Goal: Information Seeking & Learning: Learn about a topic

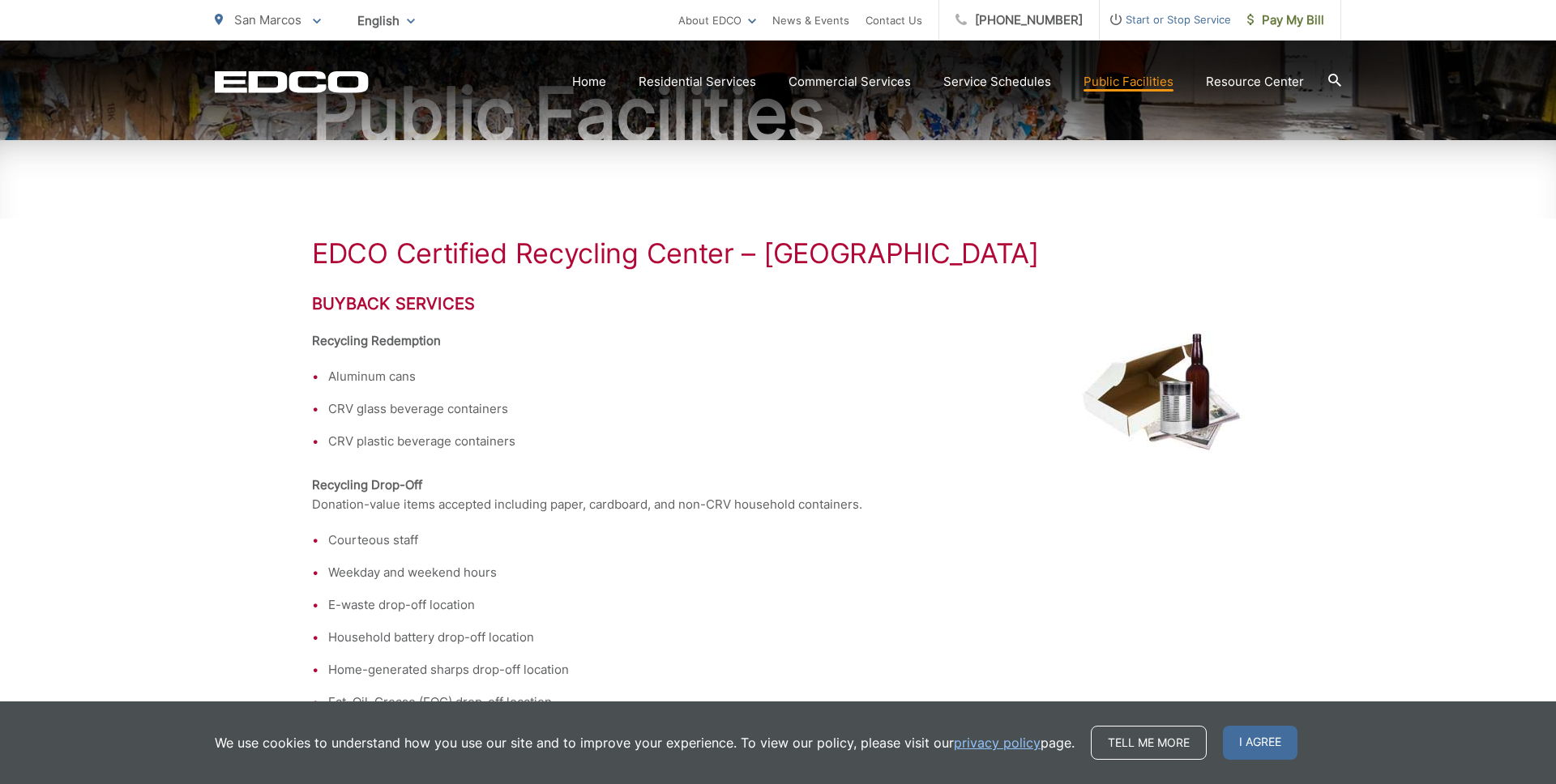
scroll to position [186, 0]
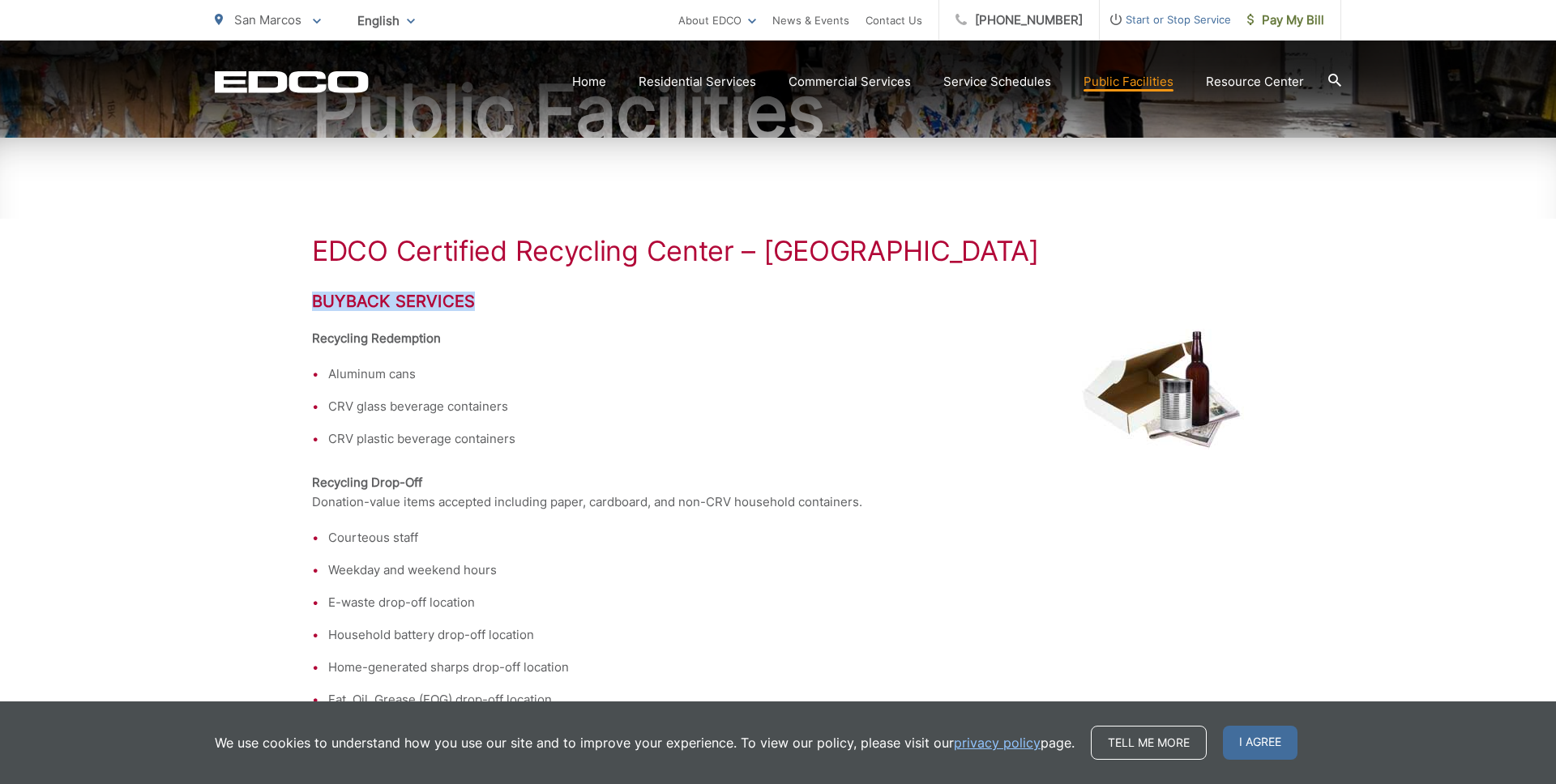
drag, startPoint x: 475, startPoint y: 303, endPoint x: 301, endPoint y: 298, distance: 174.1
click at [301, 298] on div "EDCO Certified Recycling Center – San Marcos Buyback Services Recycling Redempt…" at bounding box center [778, 672] width 1556 height 1069
copy h2 "Buyback Services"
click at [147, 286] on div "EDCO Certified Recycling Center – San Marcos Buyback Services Recycling Redempt…" at bounding box center [778, 672] width 1556 height 1069
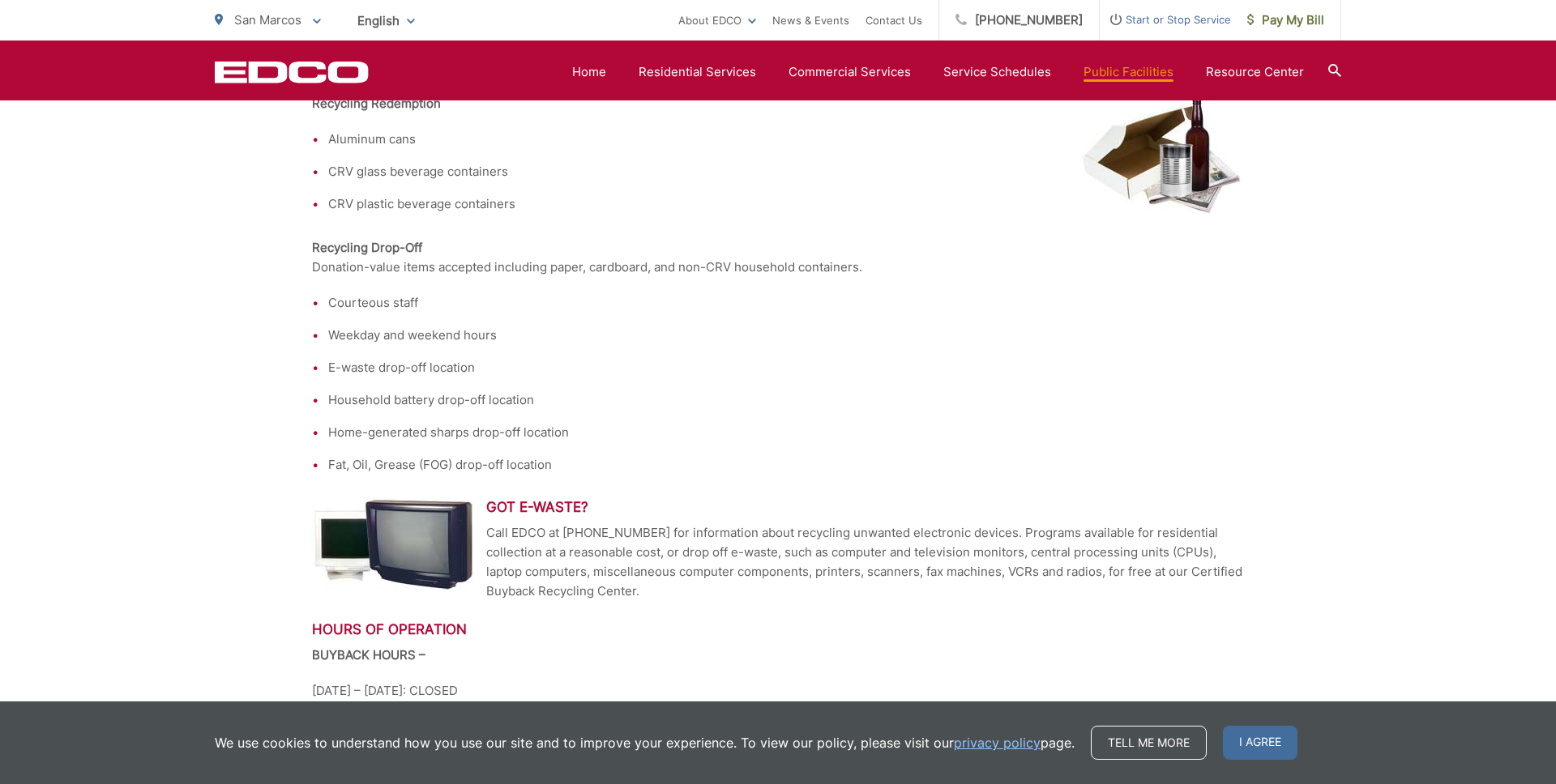
scroll to position [0, 0]
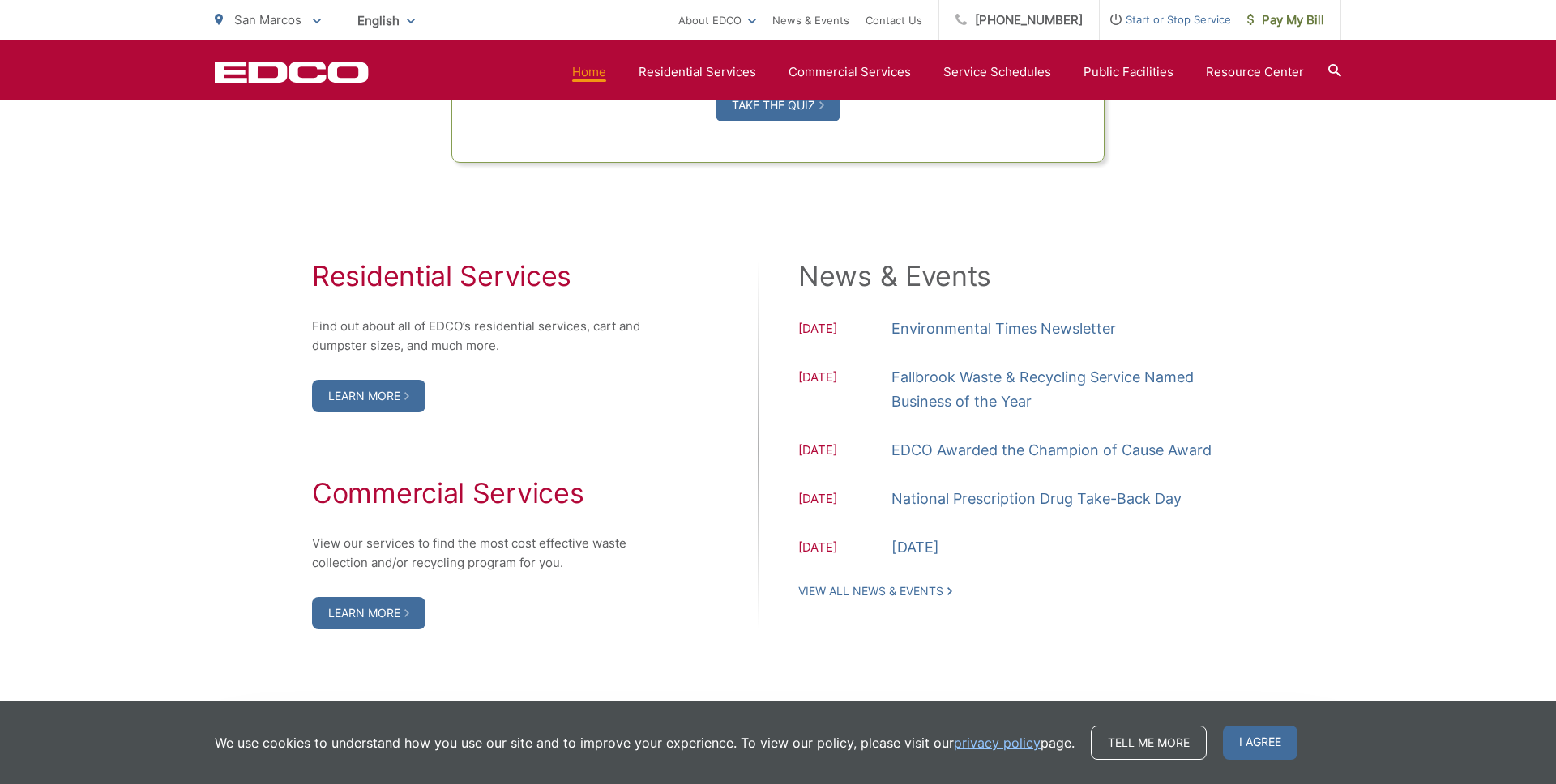
scroll to position [1550, 0]
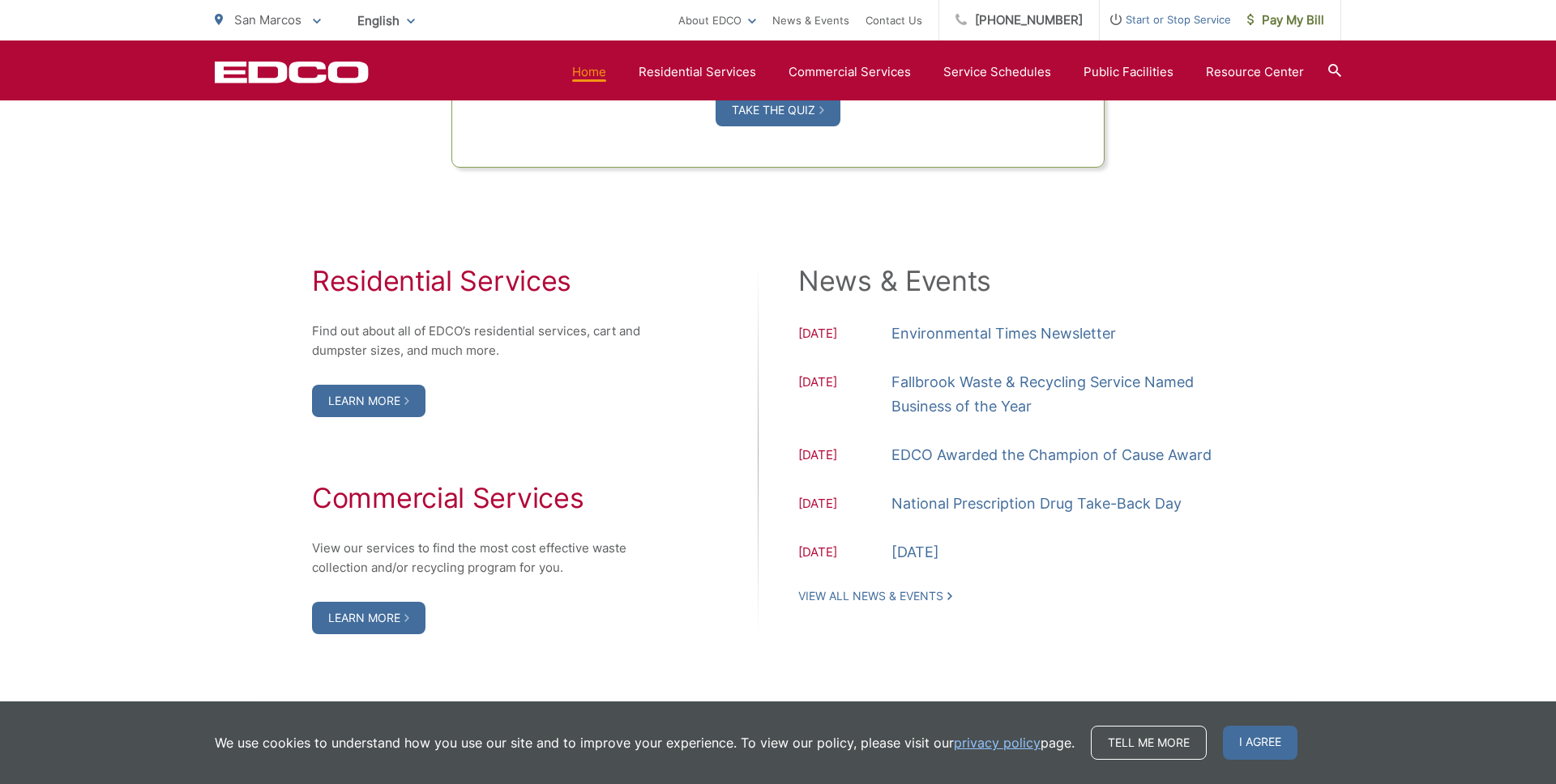
click at [1137, 601] on div "News & Events 08.25.2025 Environmental Times Newsletter 06.25.2025 Fallbrook Wa…" at bounding box center [1020, 434] width 445 height 339
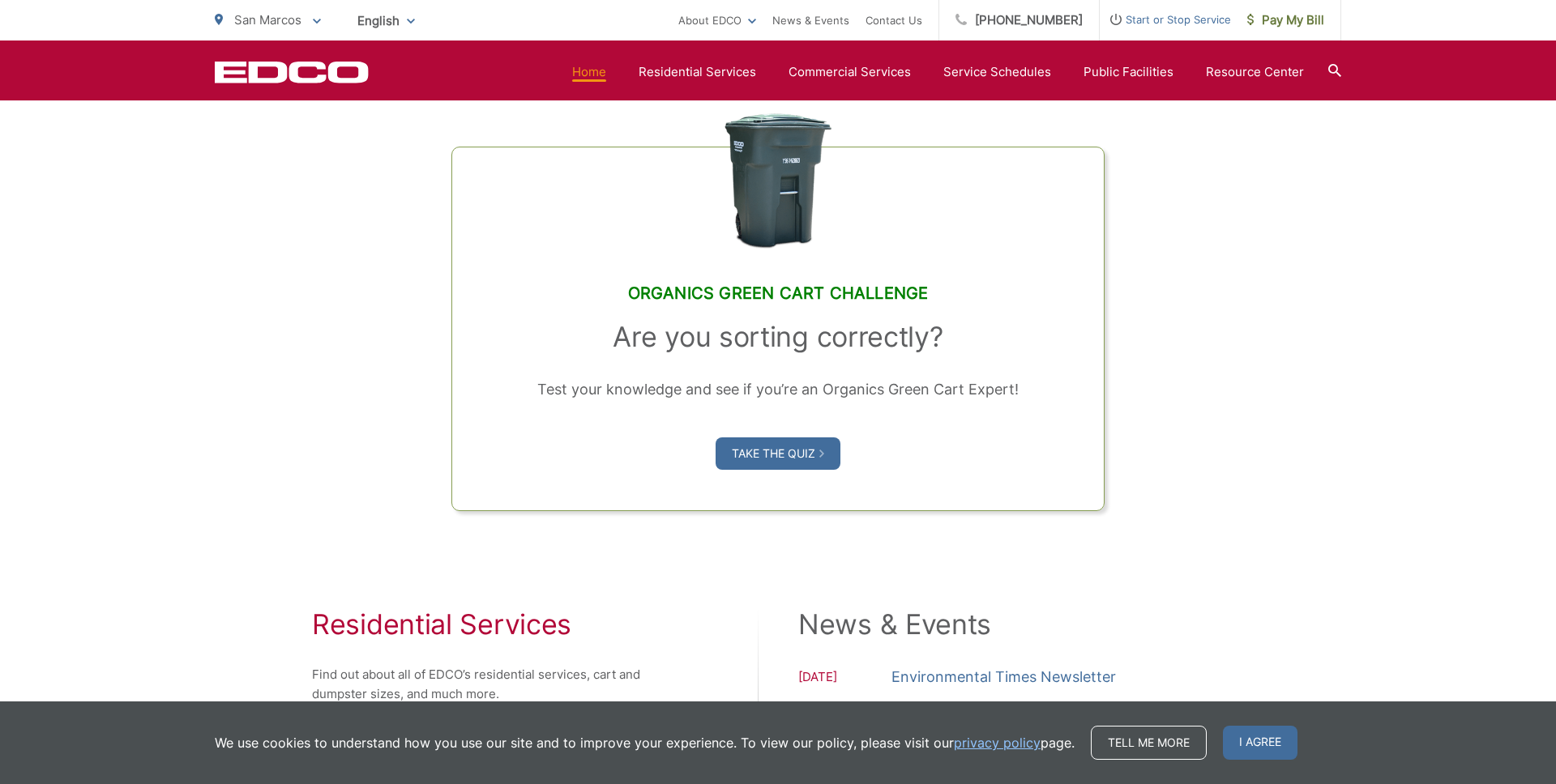
scroll to position [1226, 0]
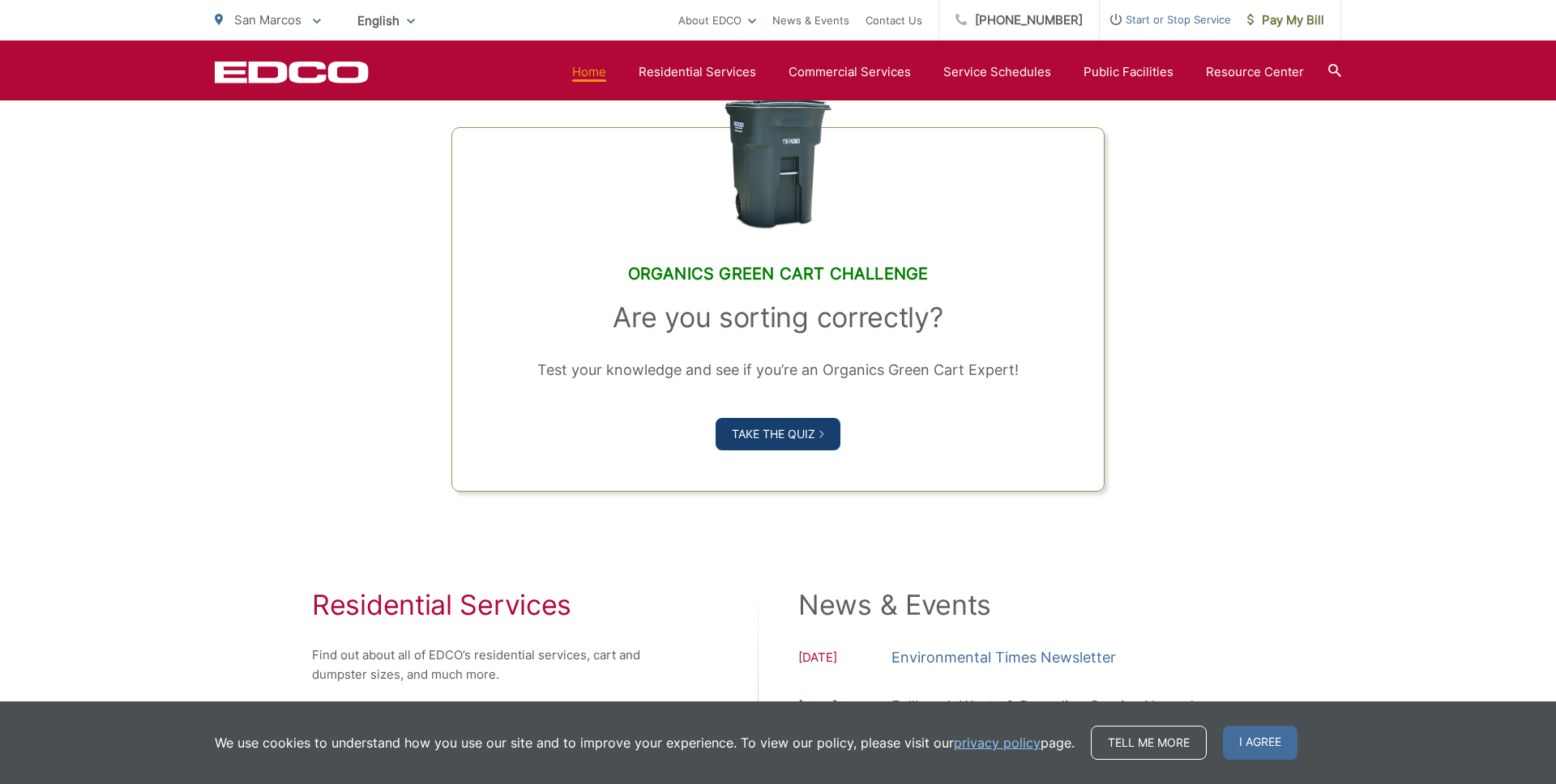
click at [782, 435] on link "Take the Quiz" at bounding box center [778, 434] width 125 height 32
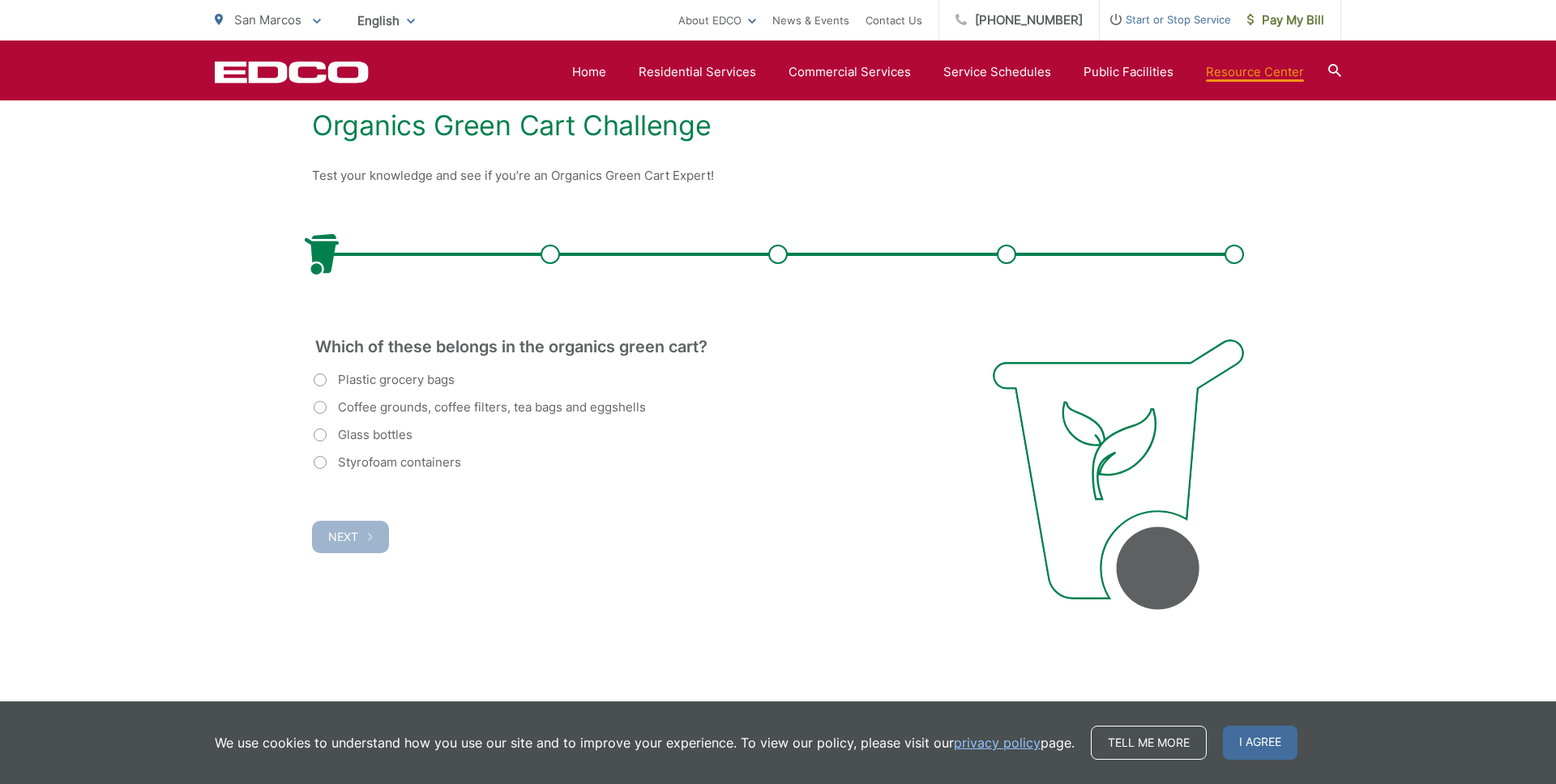
scroll to position [319, 0]
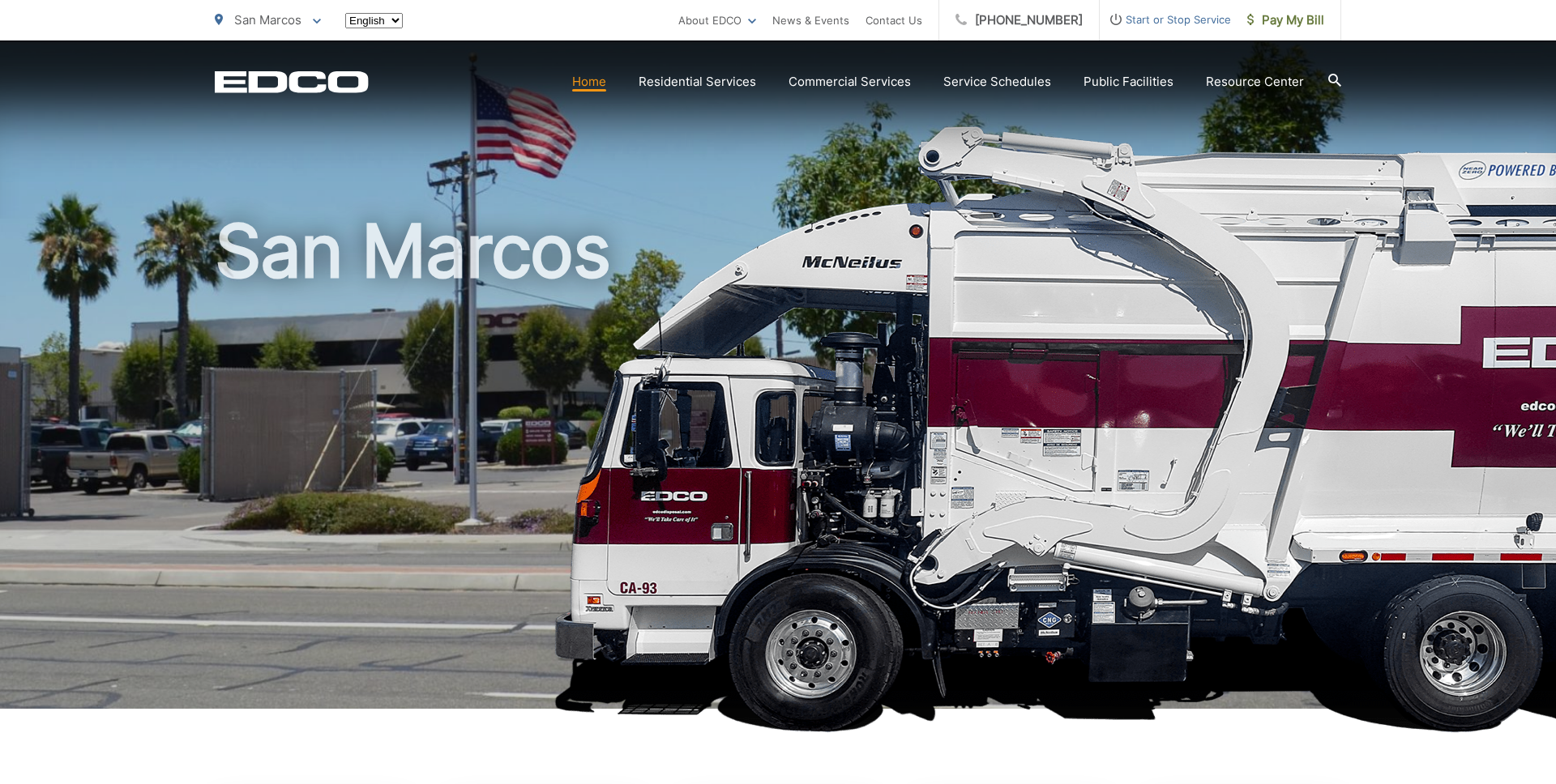
scroll to position [1226, 0]
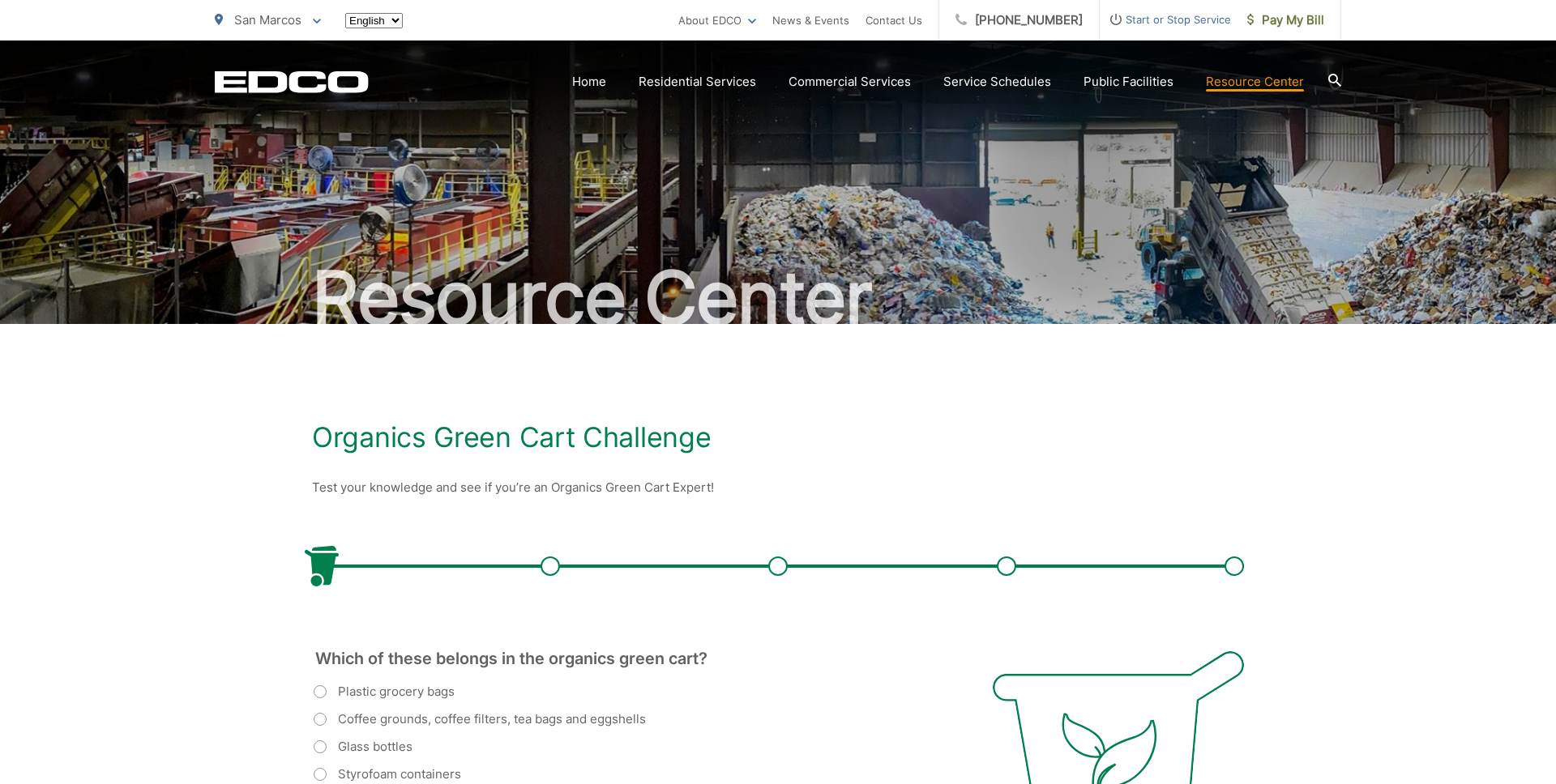
scroll to position [319, 0]
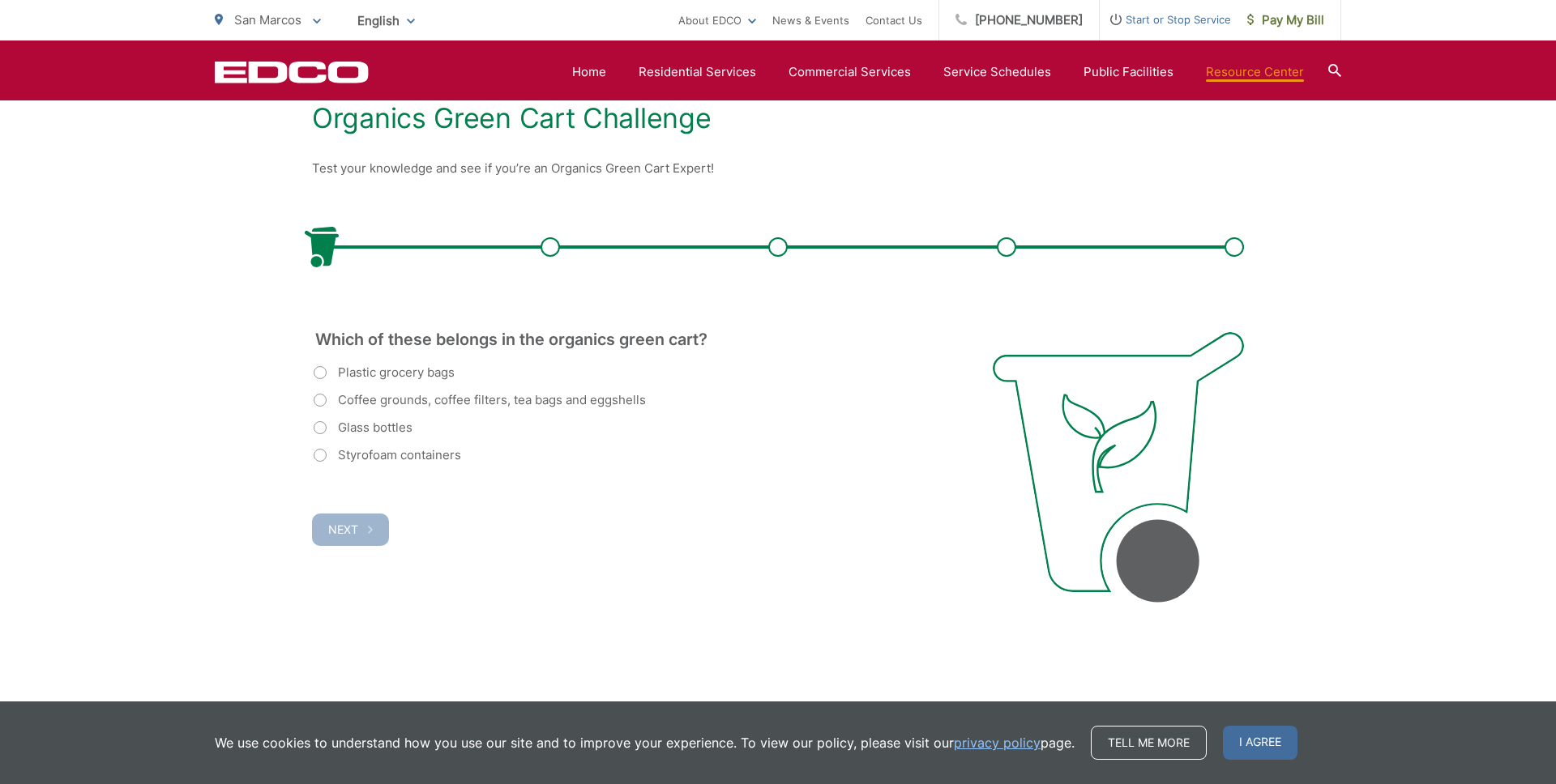
click at [322, 405] on label "Coffee grounds, coffee filters, tea bags and eggshells" at bounding box center [480, 400] width 333 height 19
radio input "true"
click at [341, 527] on span "Next" at bounding box center [343, 529] width 30 height 14
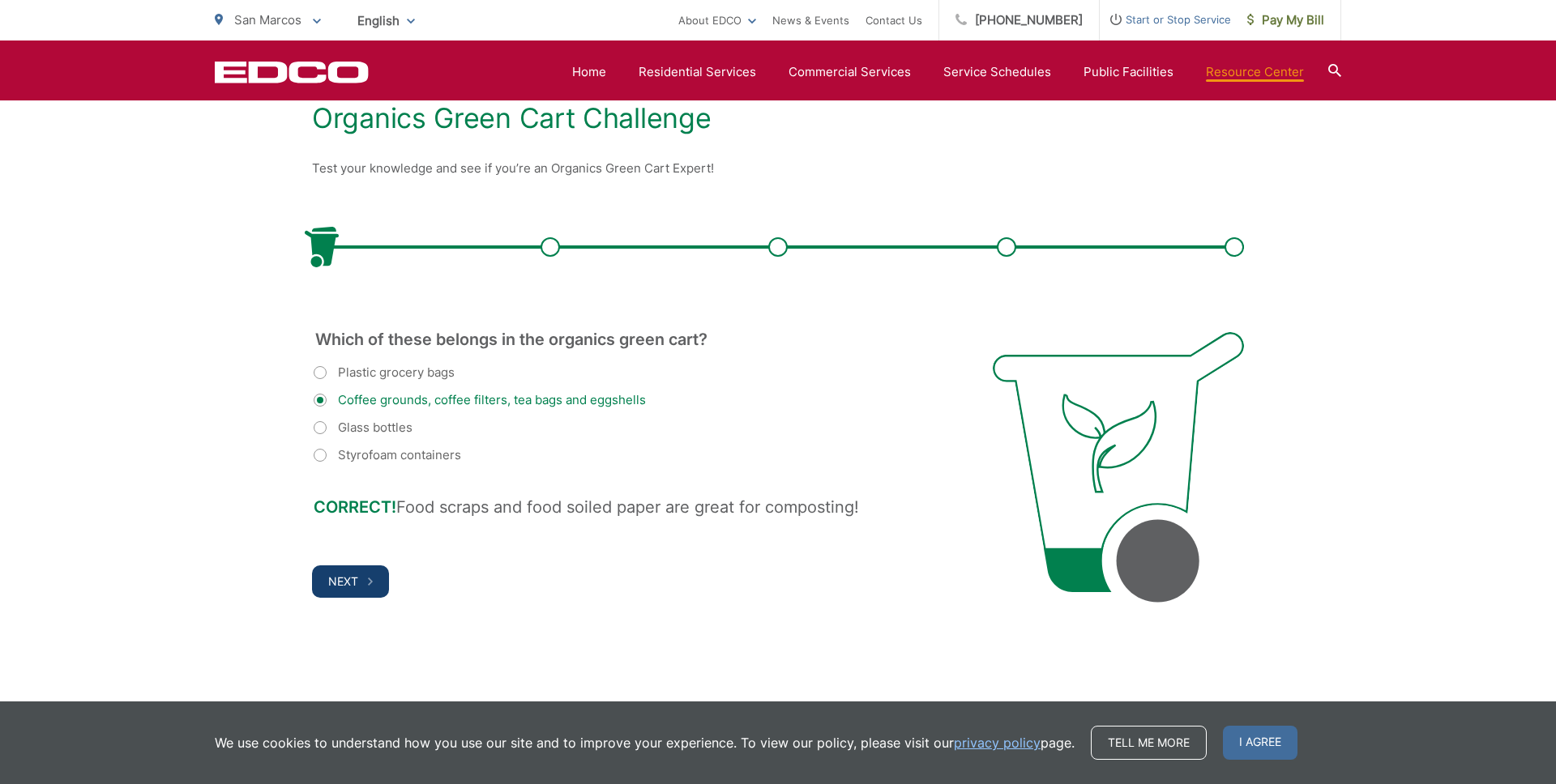
click at [354, 574] on span "Next" at bounding box center [343, 581] width 30 height 14
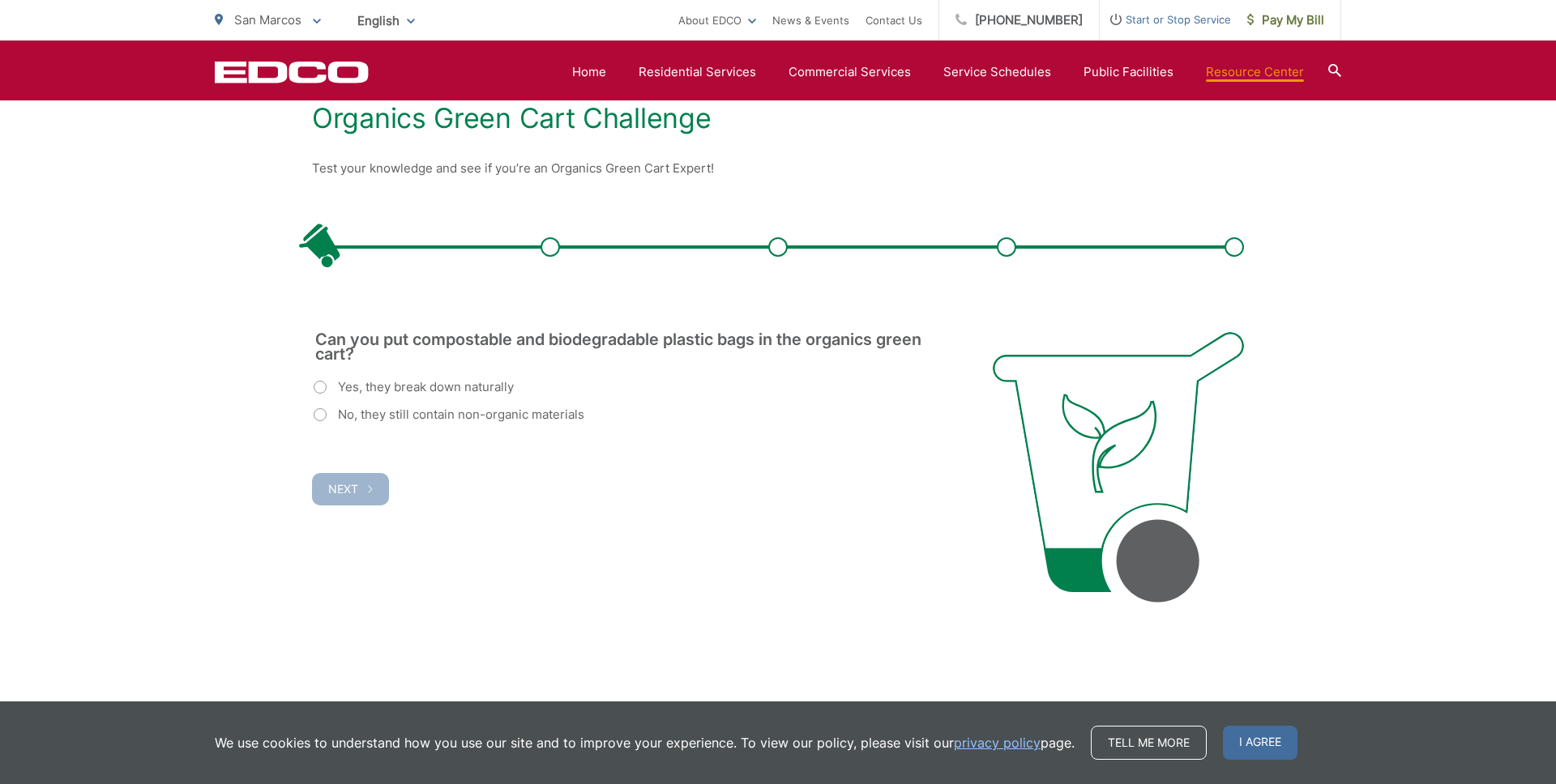
scroll to position [0, 0]
click at [321, 417] on label "No, they still contain non-organic materials" at bounding box center [448, 415] width 270 height 19
radio input "true"
click at [350, 494] on span "Next" at bounding box center [343, 489] width 30 height 14
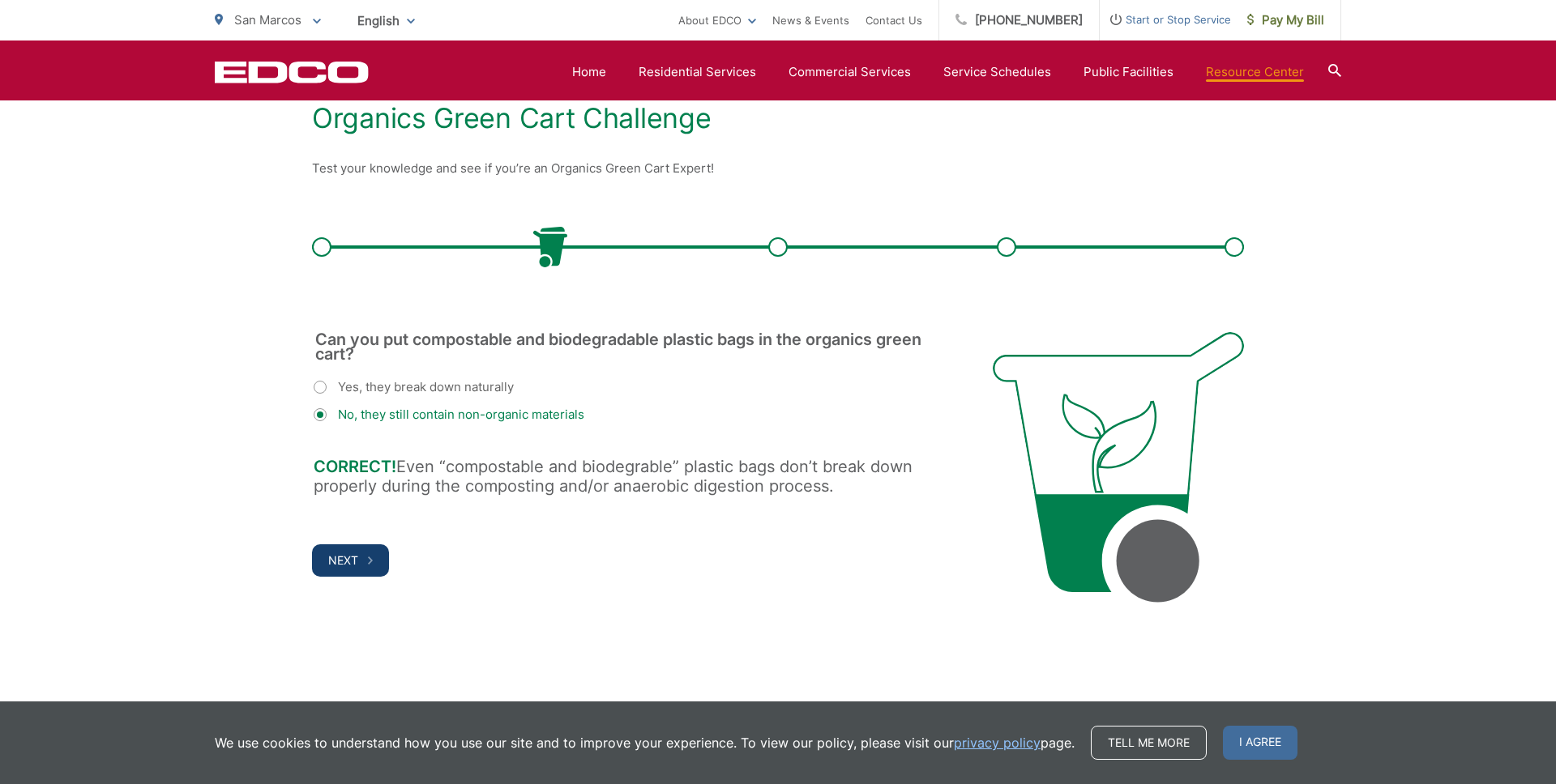
click at [355, 562] on span "Next" at bounding box center [343, 560] width 30 height 14
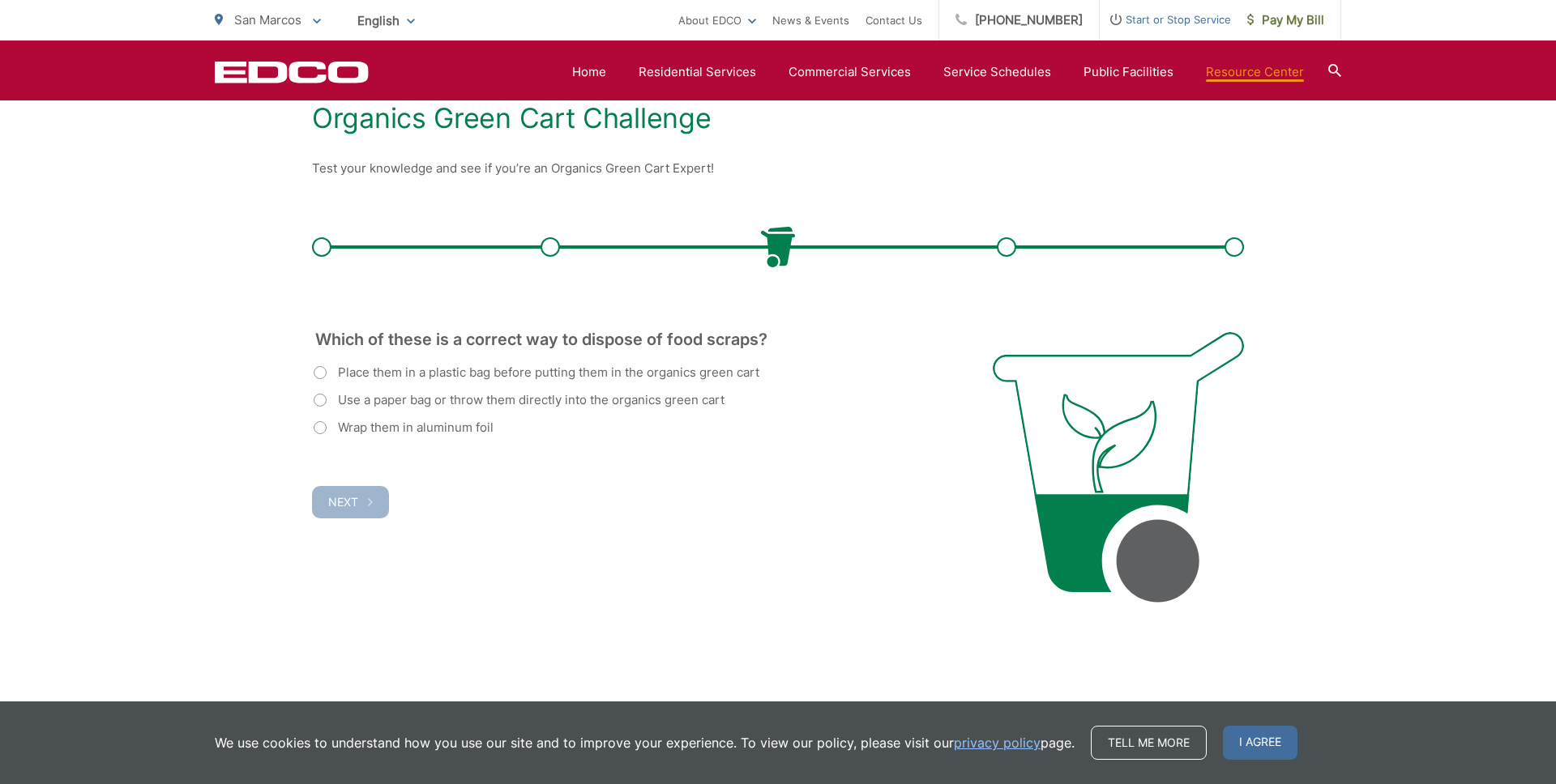
click at [322, 406] on label "Use a paper bag or throw them directly into the organics green cart" at bounding box center [518, 400] width 410 height 19
radio input "true"
click at [354, 498] on span "Next" at bounding box center [343, 502] width 30 height 14
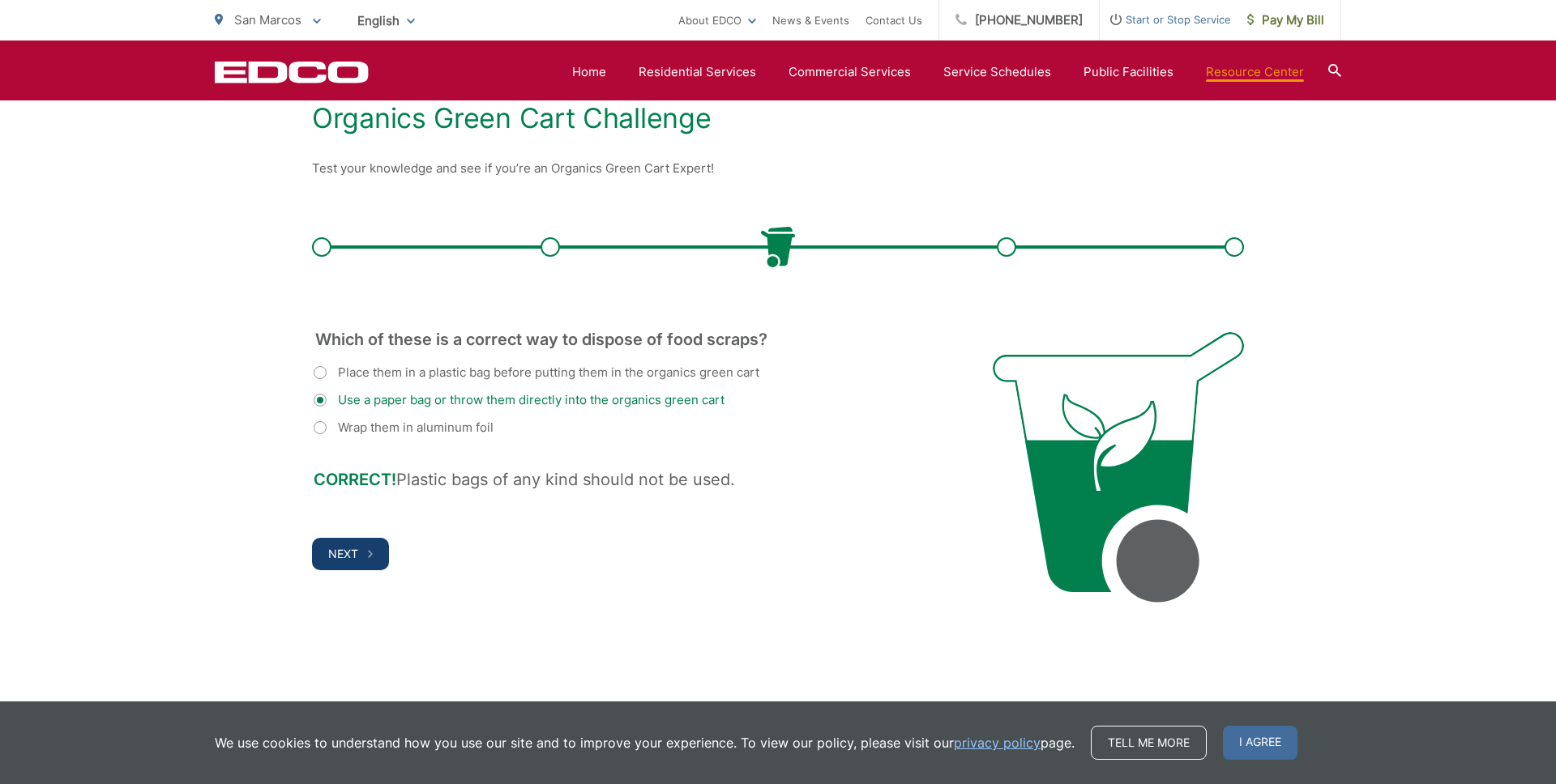
click at [357, 552] on button "Next" at bounding box center [350, 554] width 77 height 32
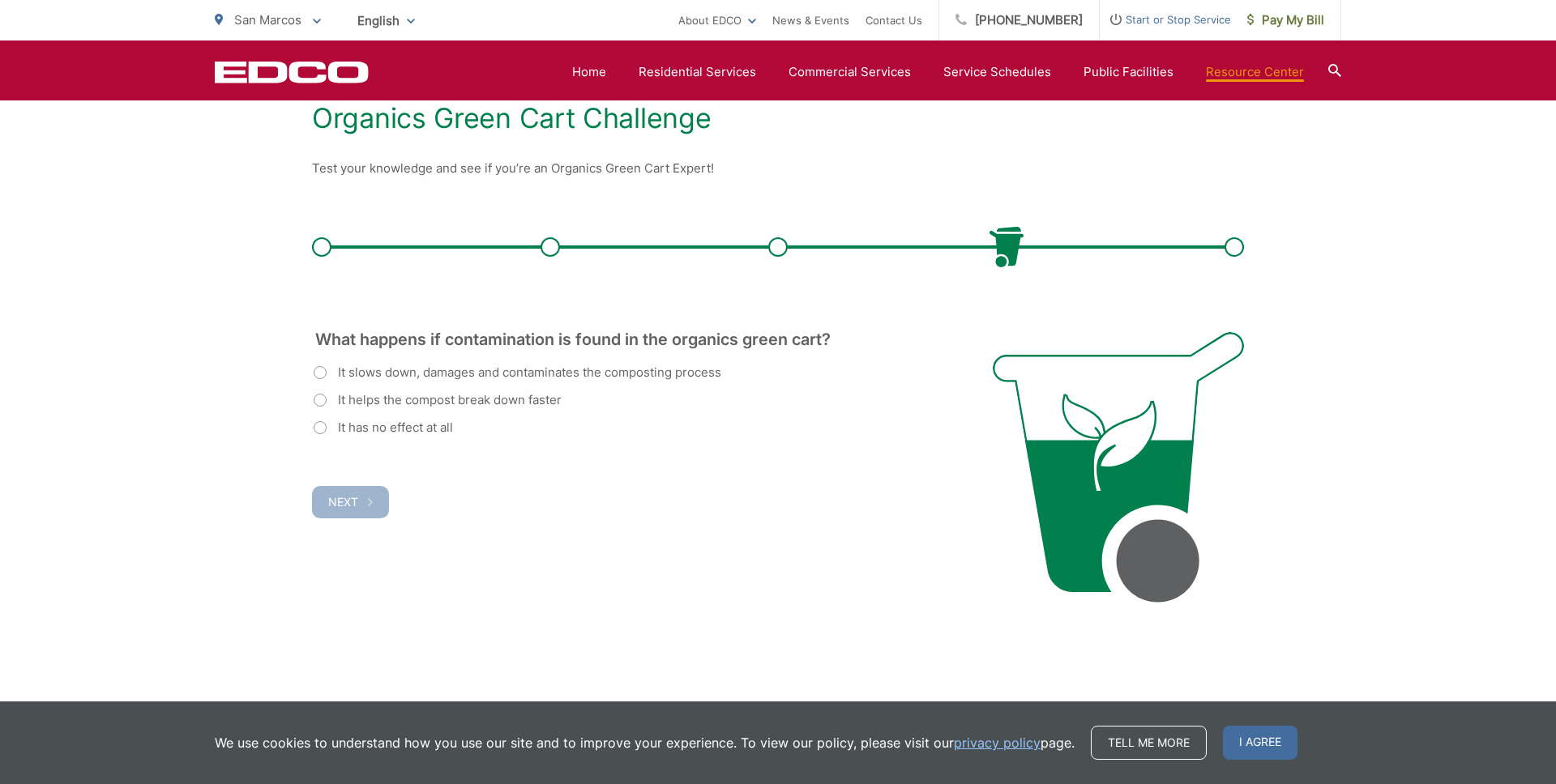
click at [326, 373] on label "It slows down, damages and contaminates the composting process" at bounding box center [517, 373] width 408 height 19
radio input "true"
click at [351, 508] on span "Next" at bounding box center [343, 502] width 30 height 14
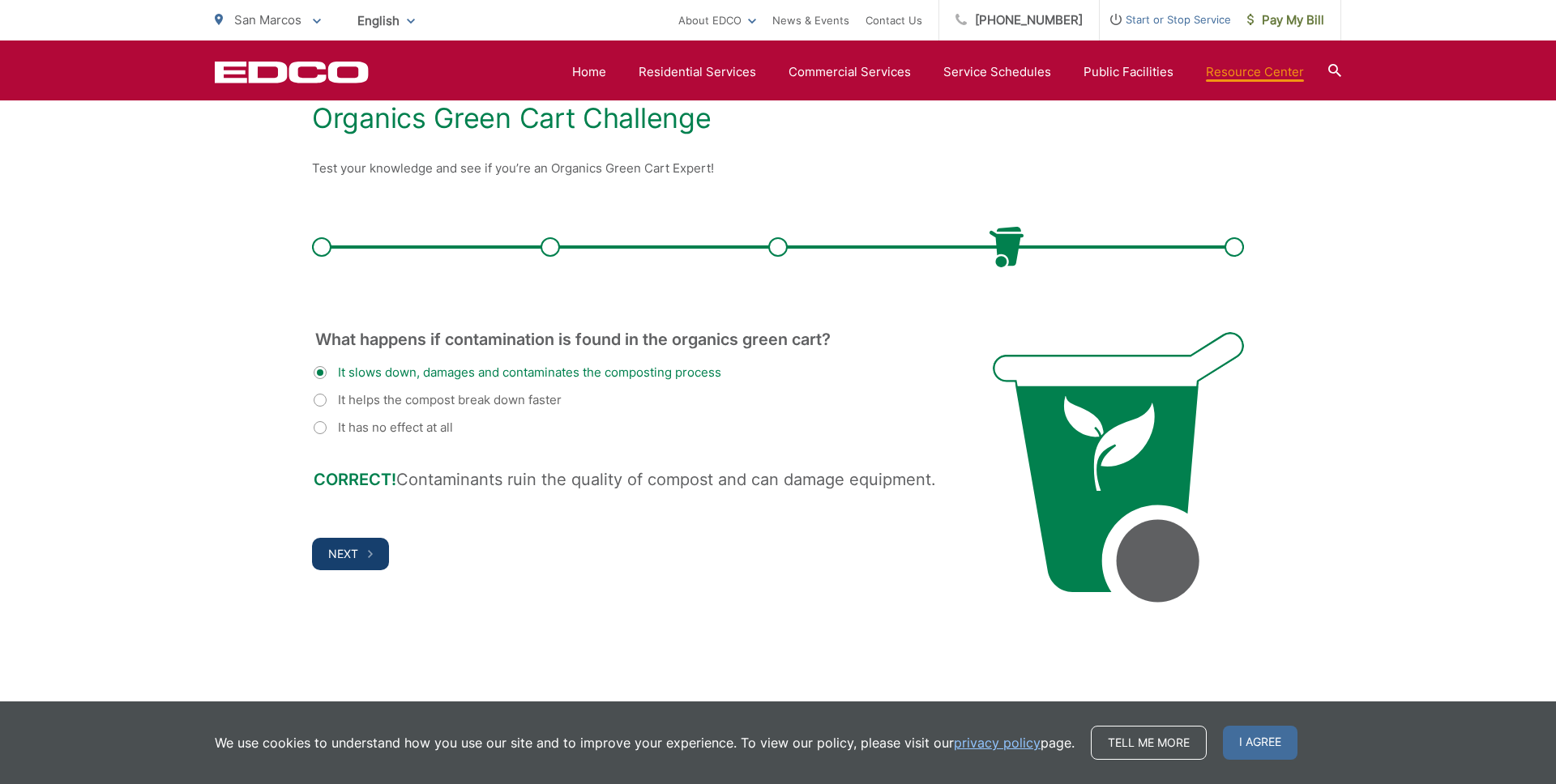
click at [360, 555] on button "Next" at bounding box center [350, 554] width 77 height 32
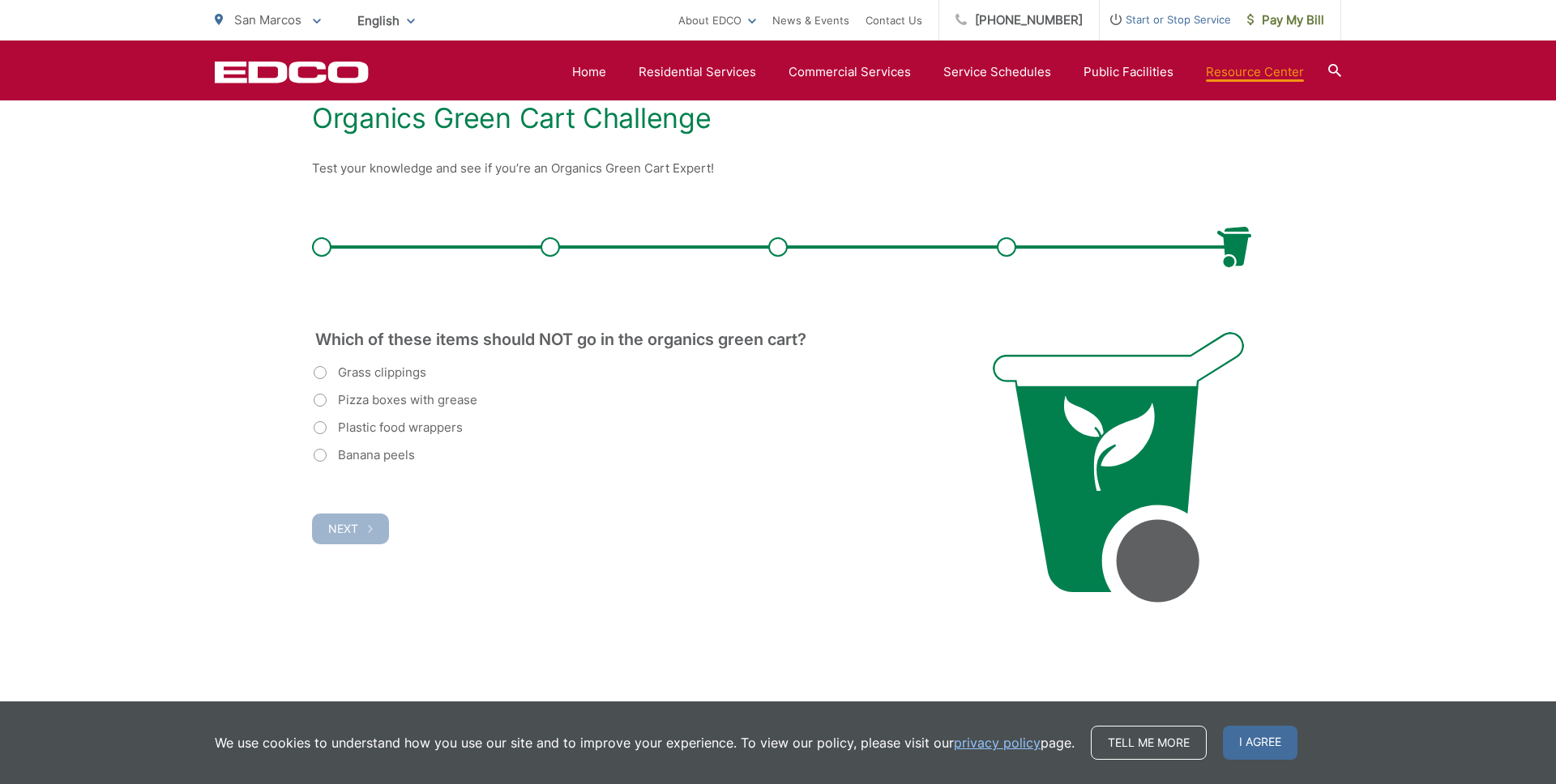
click at [323, 374] on label "Grass clippings" at bounding box center [369, 373] width 113 height 19
radio input "true"
click at [323, 374] on label "Grass clippings" at bounding box center [369, 373] width 113 height 19
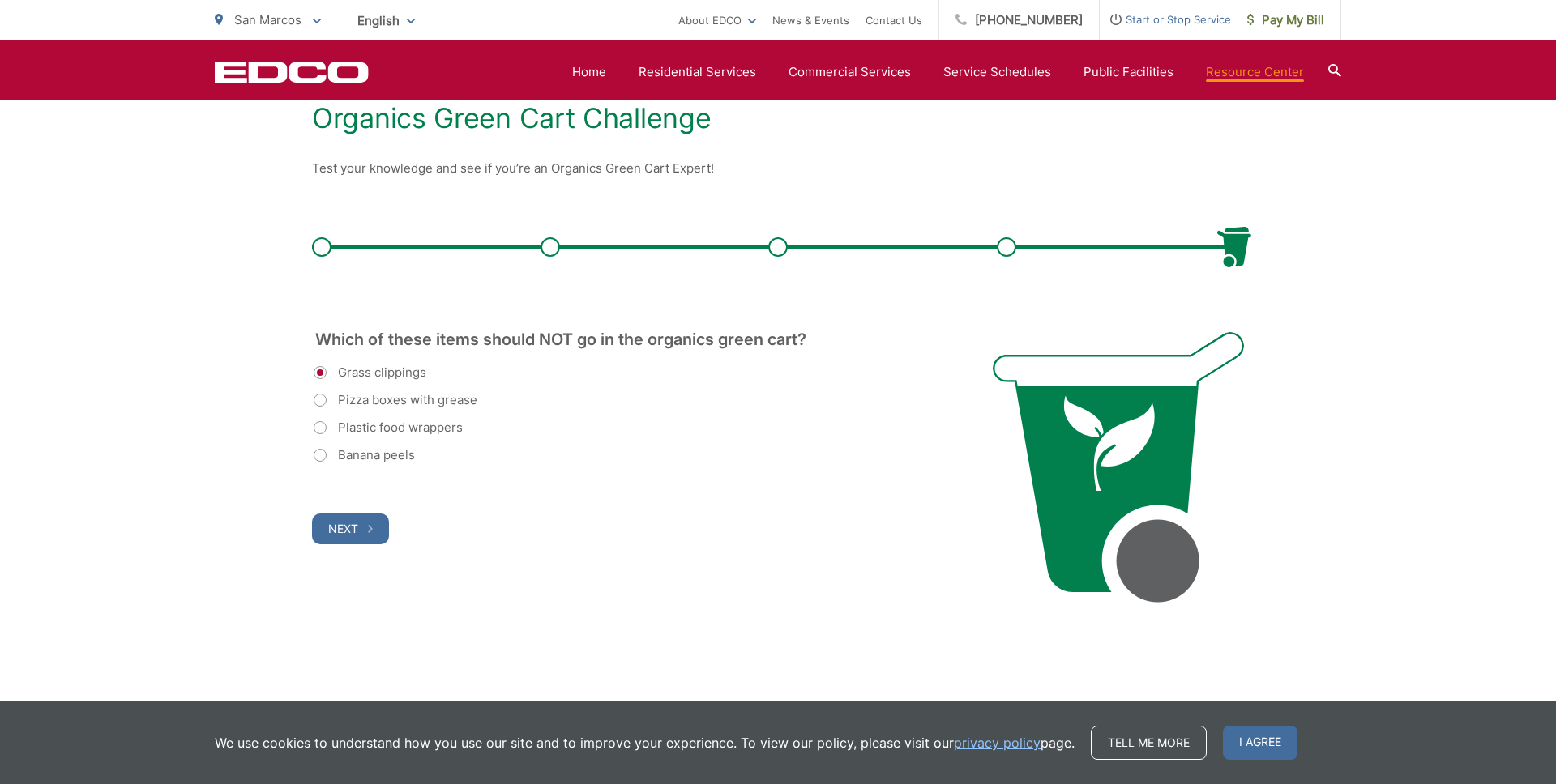
click at [315, 430] on label "Plastic food wrappers" at bounding box center [388, 428] width 149 height 19
radio input "true"
click at [350, 537] on button "Next" at bounding box center [350, 528] width 77 height 31
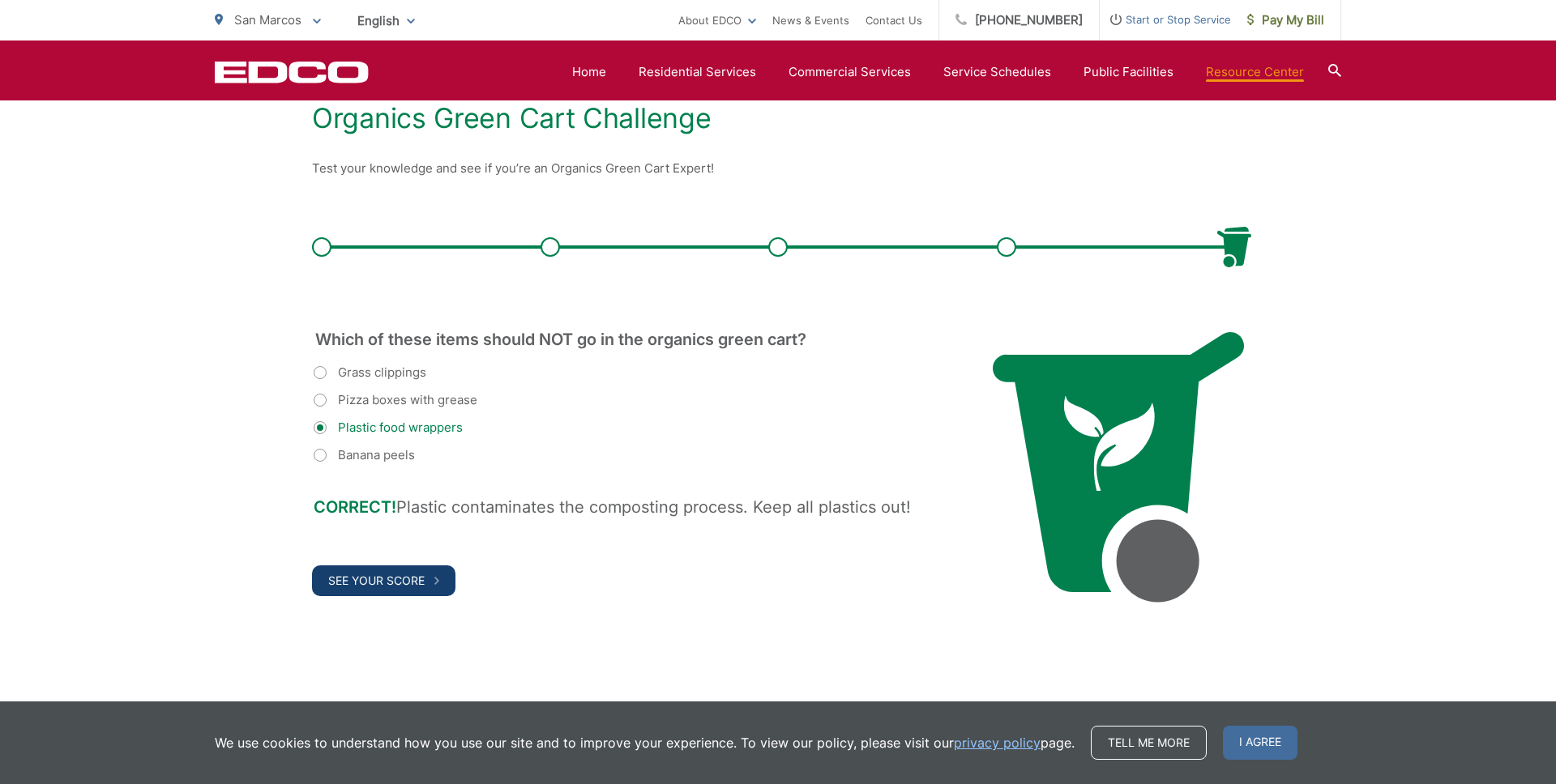
click at [403, 584] on span "See Your Score" at bounding box center [376, 581] width 96 height 14
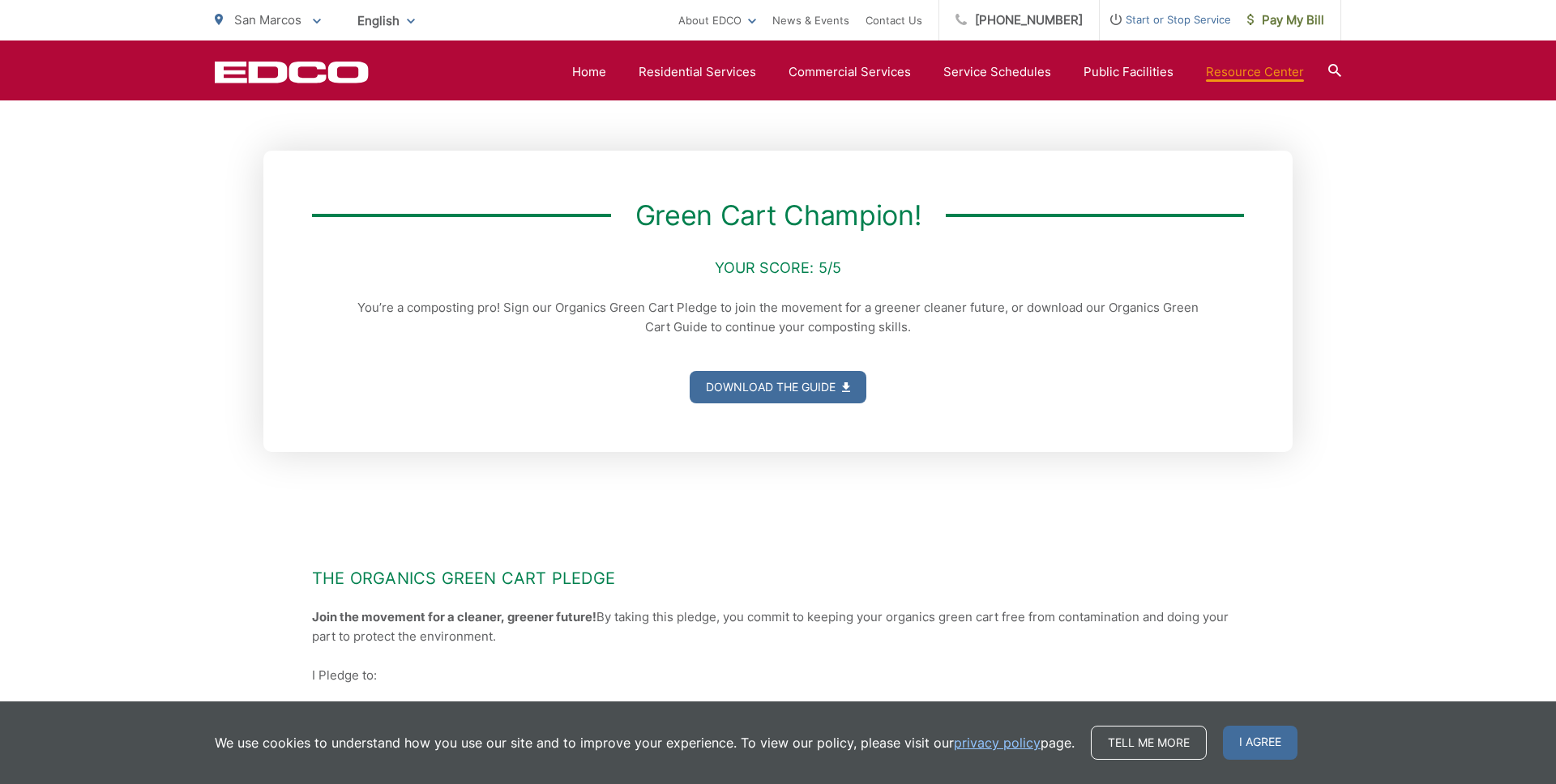
click at [953, 487] on div "The Organics Green Cart Pledge Join the movement for a cleaner, greener future!…" at bounding box center [777, 744] width 932 height 584
click at [602, 71] on link "Home" at bounding box center [589, 72] width 34 height 19
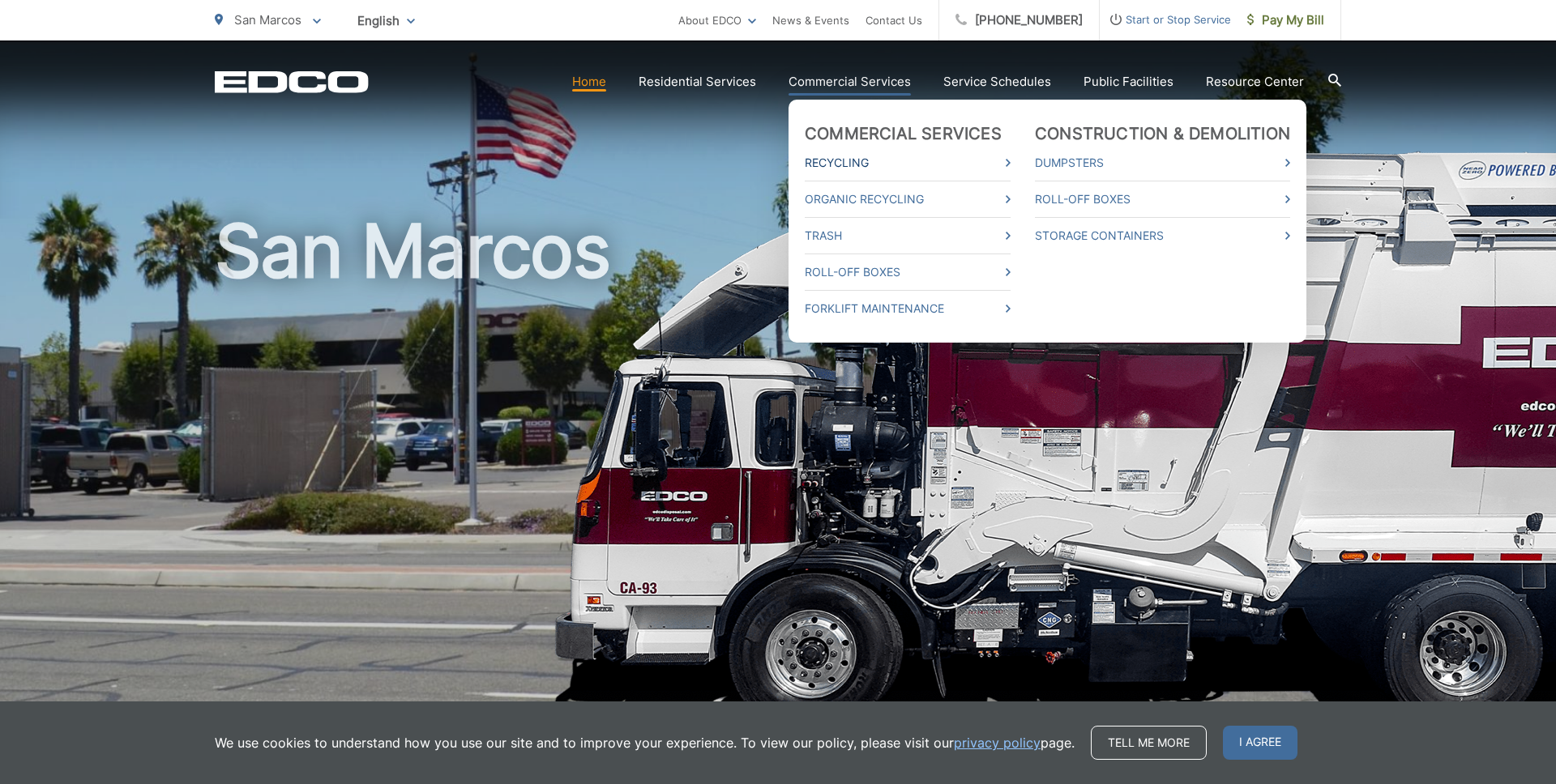
click at [1011, 163] on icon at bounding box center [1008, 162] width 5 height 8
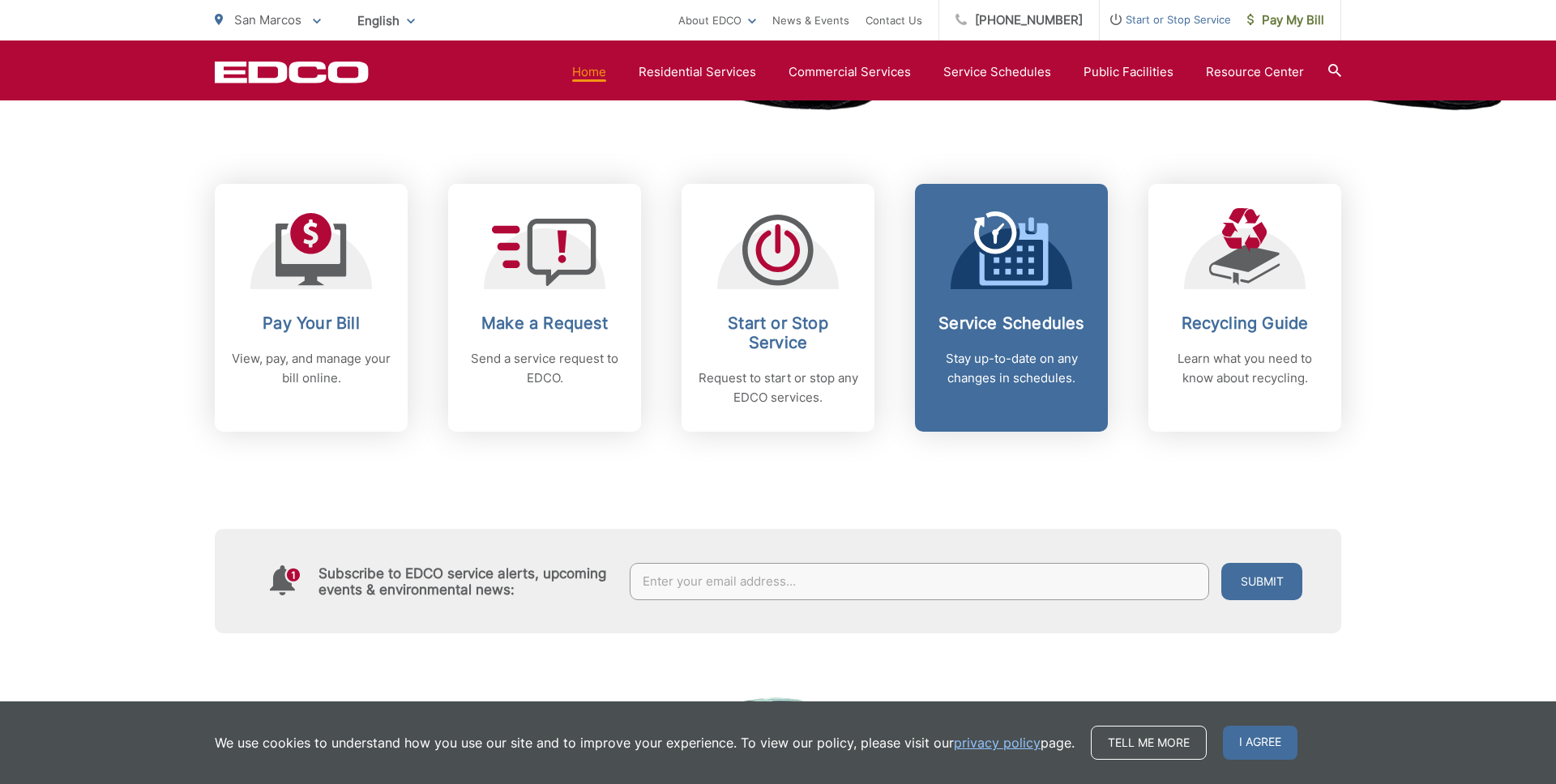
scroll to position [626, 0]
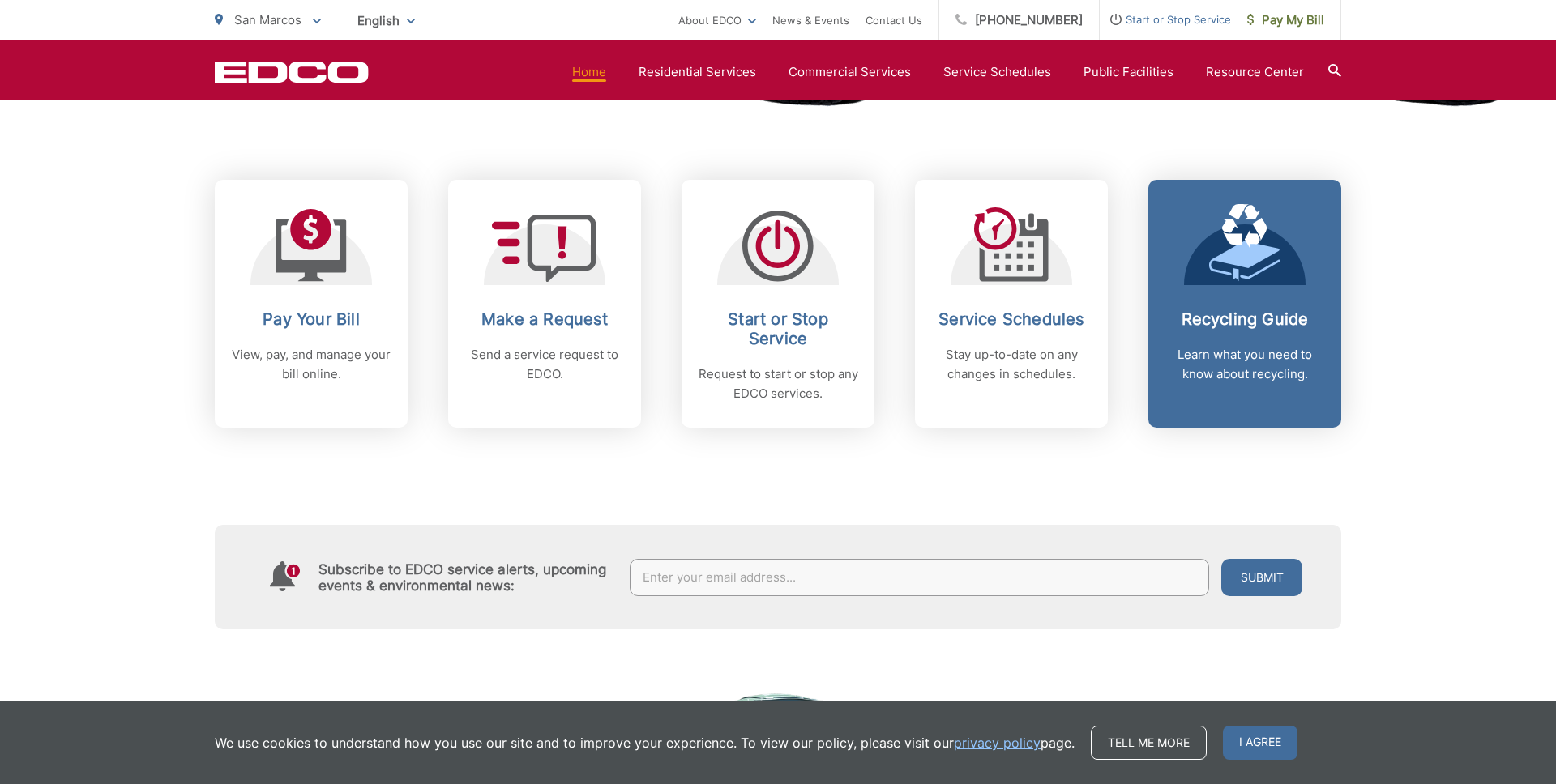
click at [1252, 326] on h2 "Recycling Guide" at bounding box center [1244, 319] width 160 height 19
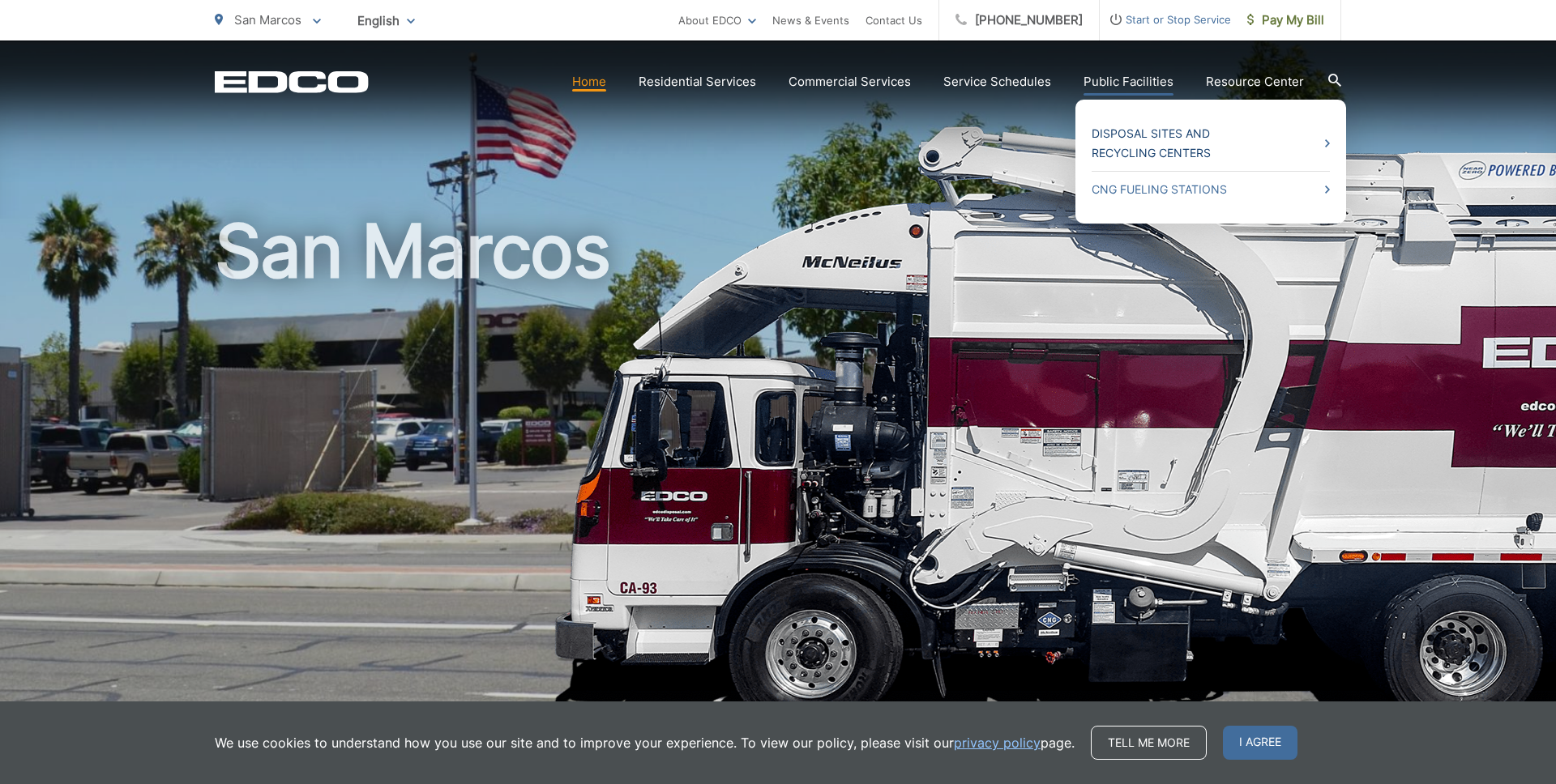
click at [1329, 144] on icon at bounding box center [1328, 143] width 5 height 8
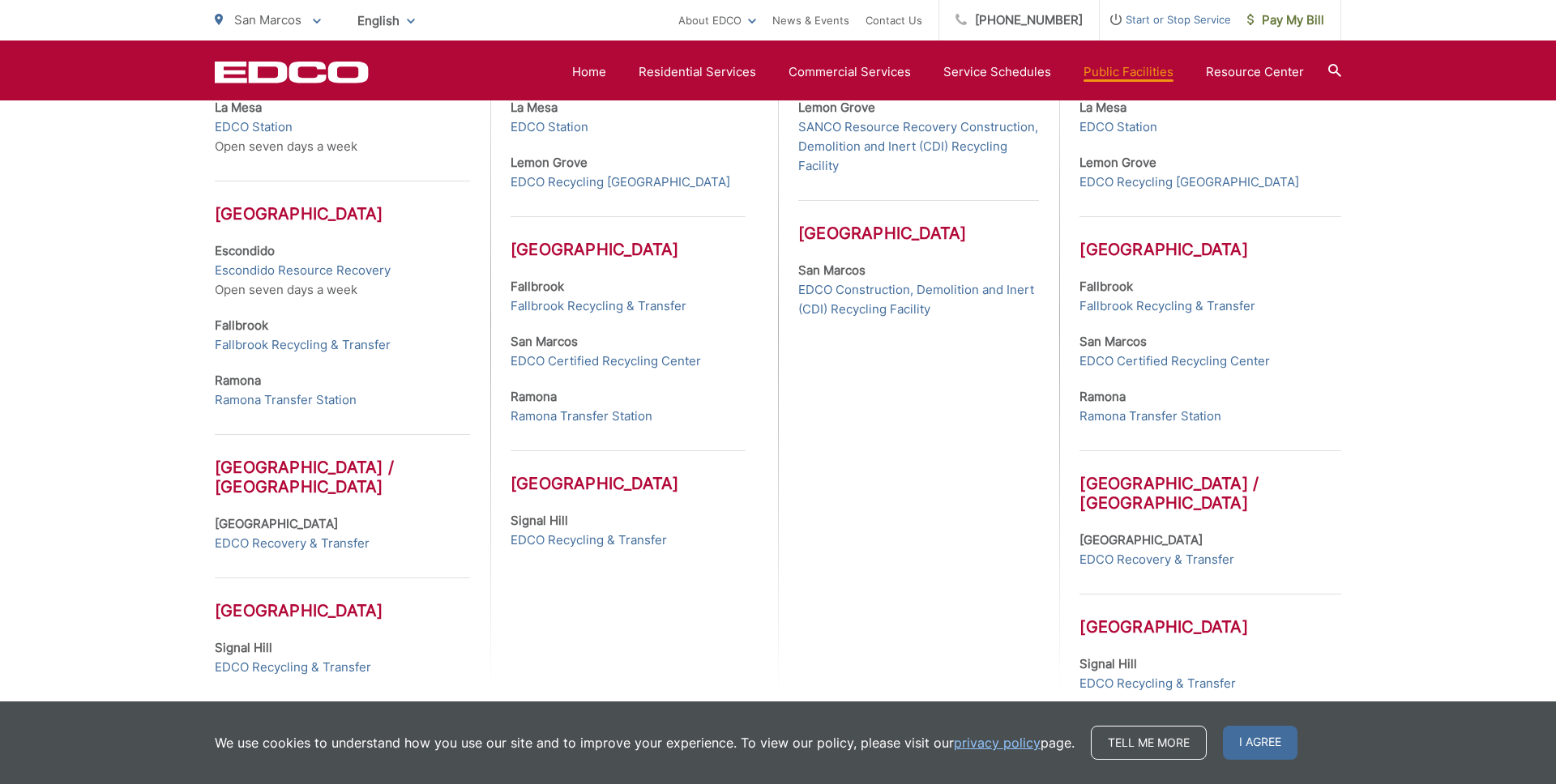
scroll to position [614, 0]
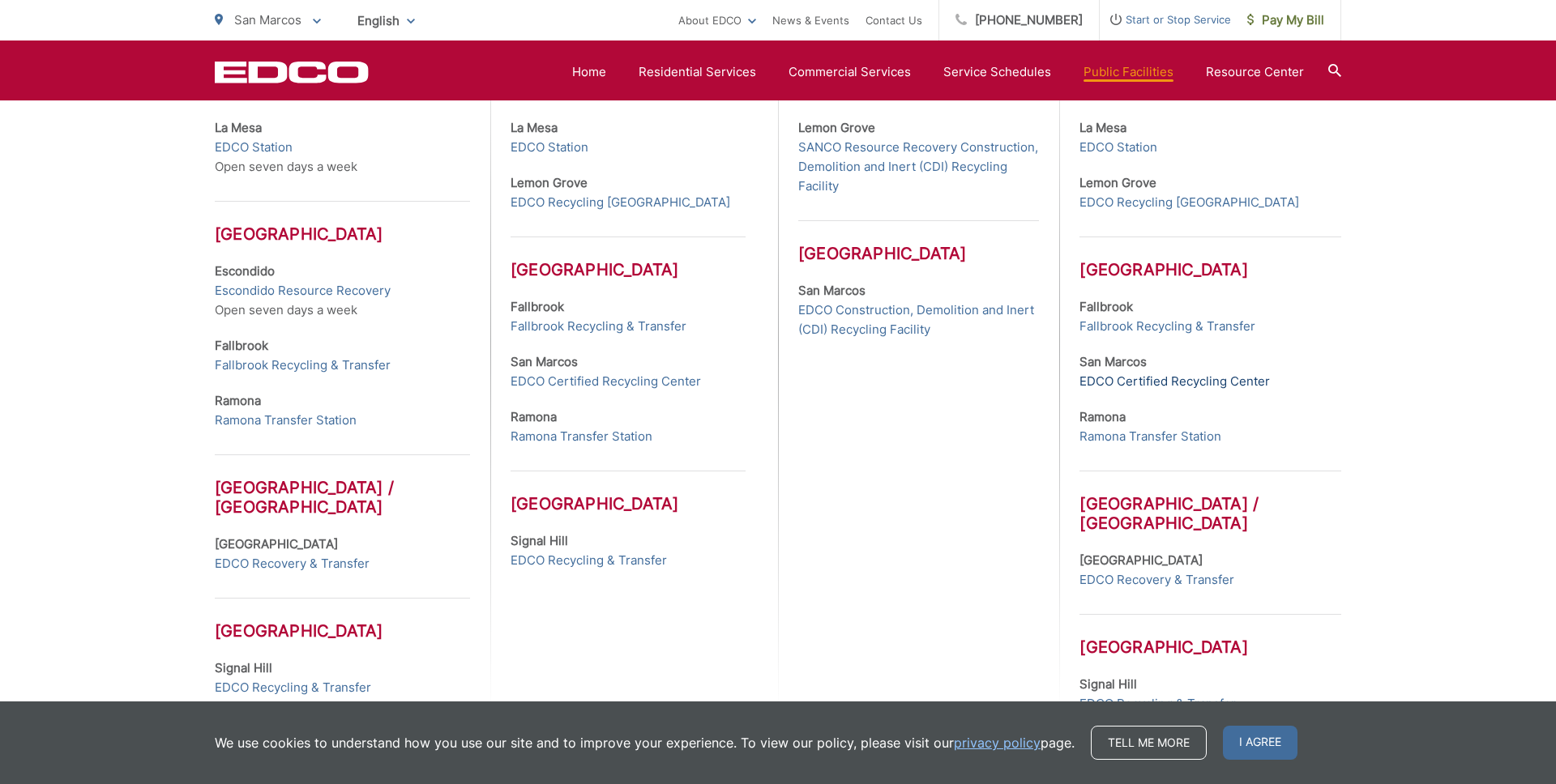
click at [1161, 381] on link "EDCO Certified Recycling Center" at bounding box center [1174, 382] width 191 height 19
